Goal: Information Seeking & Learning: Learn about a topic

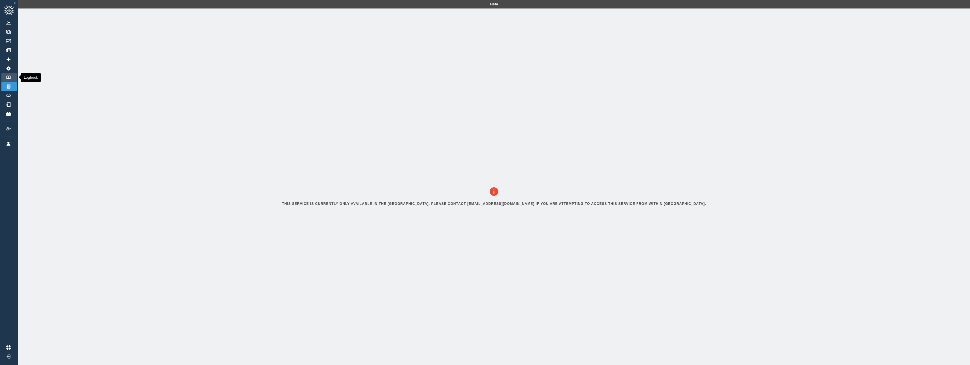
click at [16, 75] on link "Logbook" at bounding box center [8, 77] width 15 height 9
click at [8, 95] on img at bounding box center [8, 96] width 6 height 2
